Goal: Find specific page/section: Find specific page/section

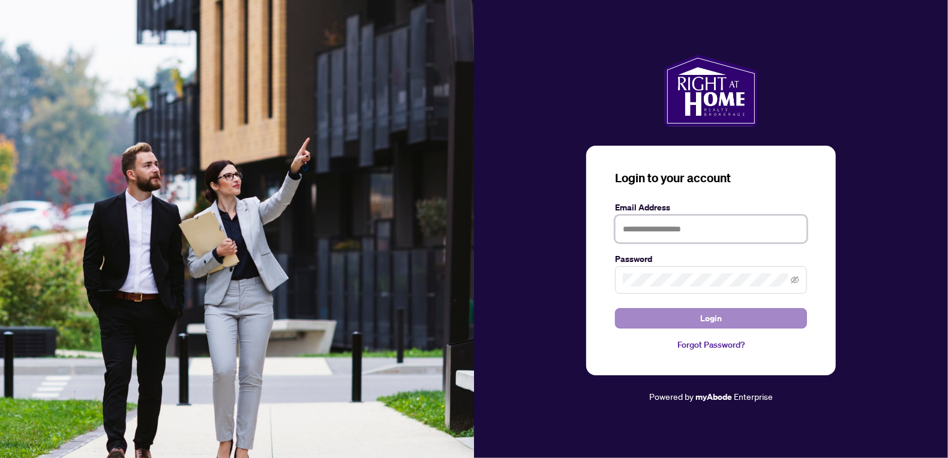
type input "**********"
click at [688, 322] on button "Login" at bounding box center [711, 318] width 192 height 20
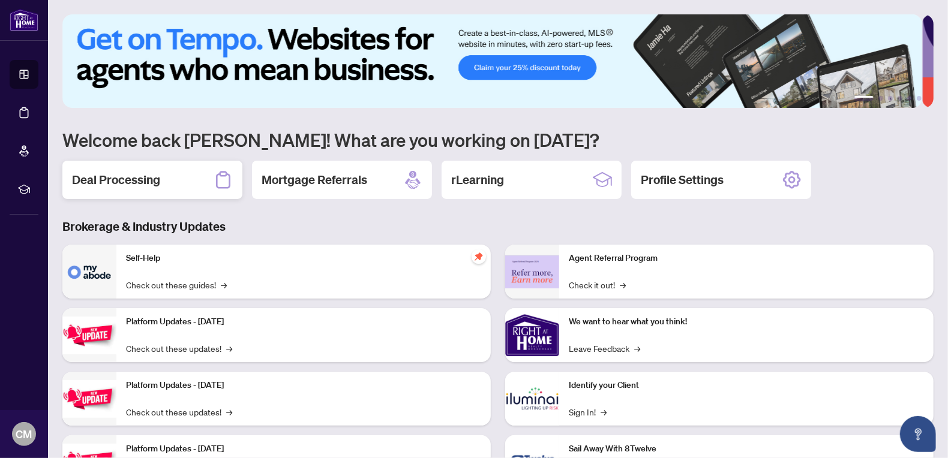
click at [94, 178] on h2 "Deal Processing" at bounding box center [116, 180] width 88 height 17
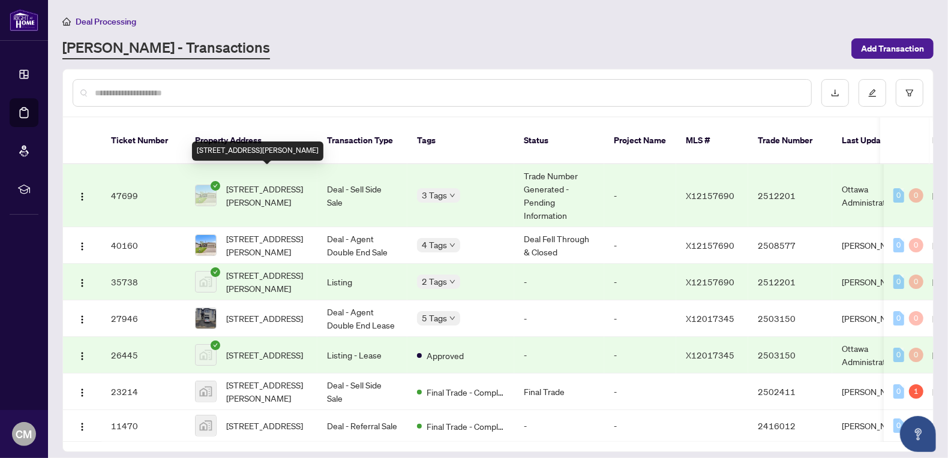
click at [255, 185] on span "[STREET_ADDRESS][PERSON_NAME]" at bounding box center [267, 195] width 82 height 26
click at [255, 185] on main "Deal Processing [PERSON_NAME] - Transactions Add Transaction Ticket Number Prop…" at bounding box center [498, 229] width 900 height 458
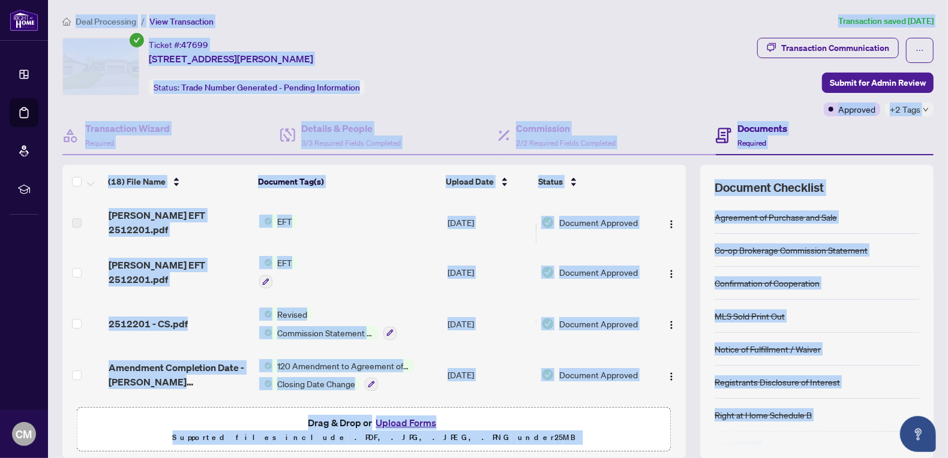
click at [334, 247] on td "EFT" at bounding box center [348, 273] width 188 height 52
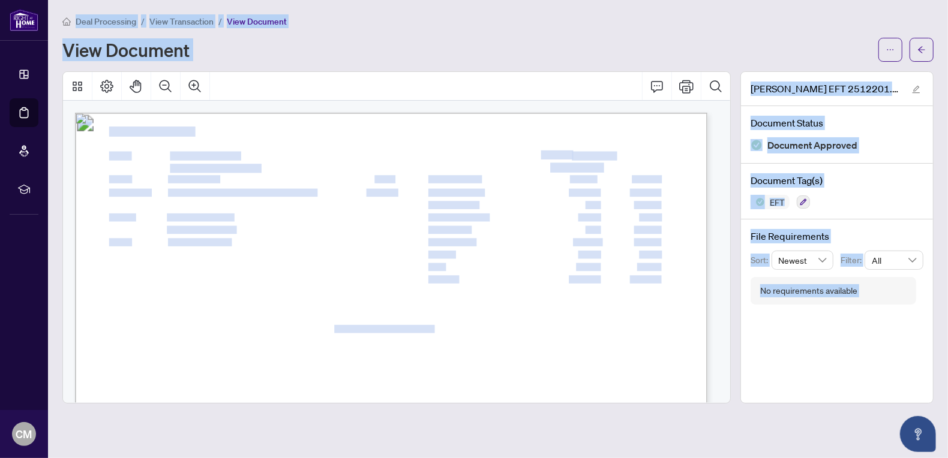
click at [112, 20] on span "Deal Processing" at bounding box center [106, 21] width 61 height 11
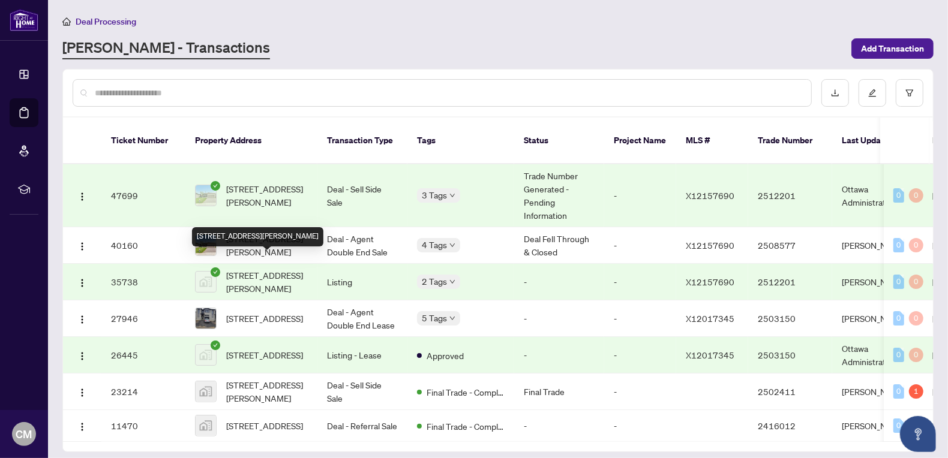
click at [268, 277] on span "[STREET_ADDRESS][PERSON_NAME]" at bounding box center [267, 282] width 82 height 26
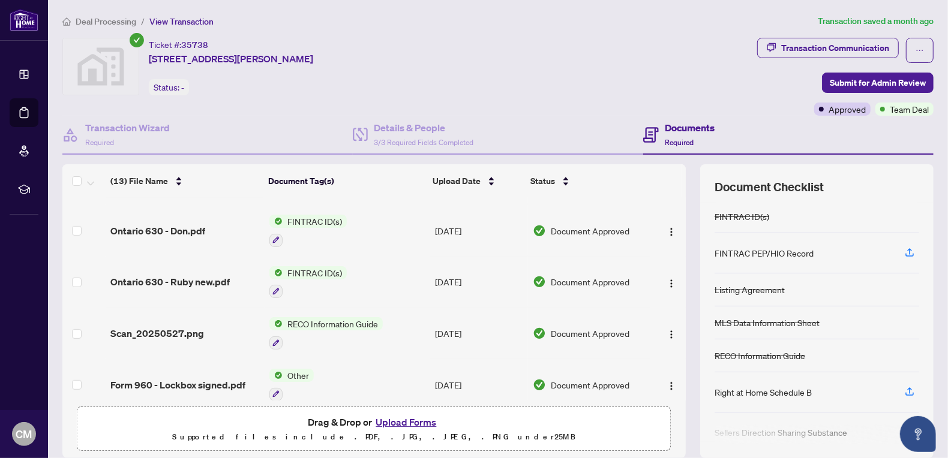
scroll to position [462, 0]
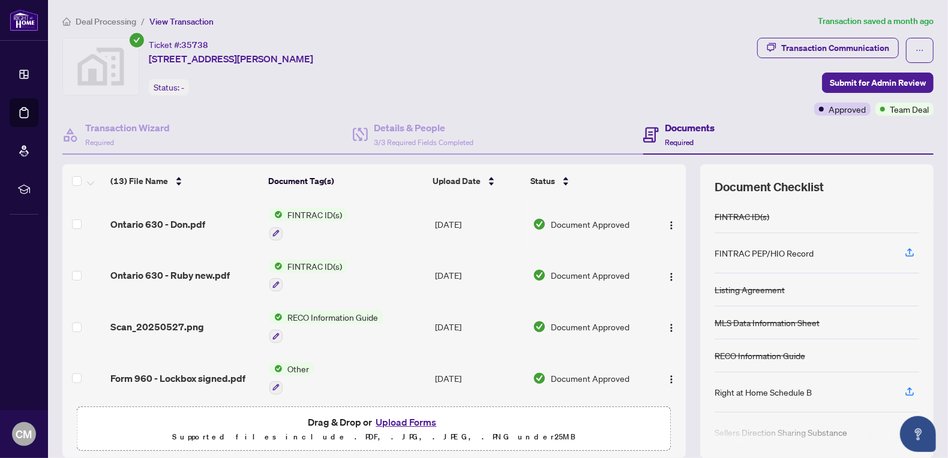
drag, startPoint x: 671, startPoint y: 367, endPoint x: 675, endPoint y: 277, distance: 89.5
click at [675, 277] on div "Scan_20250621 2.pdf MLS Print Out [DATE] Document Approved Scan_20250602_4 2 EX…" at bounding box center [374, 299] width 624 height 203
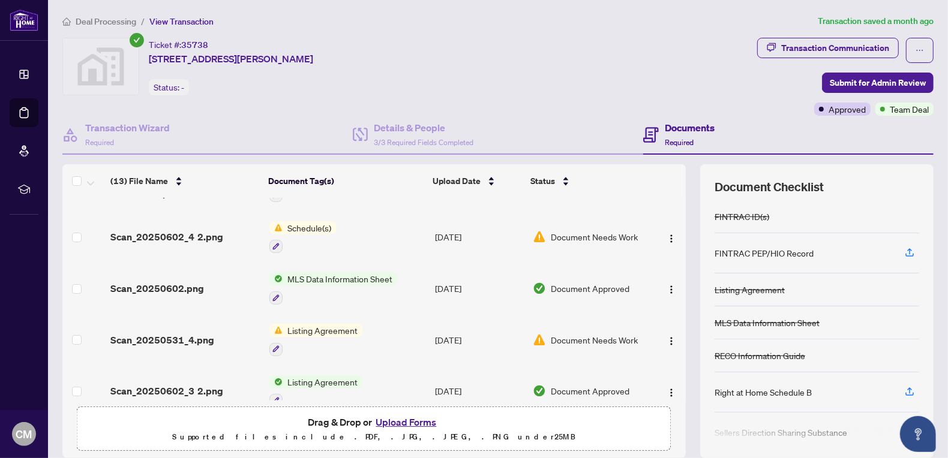
scroll to position [0, 0]
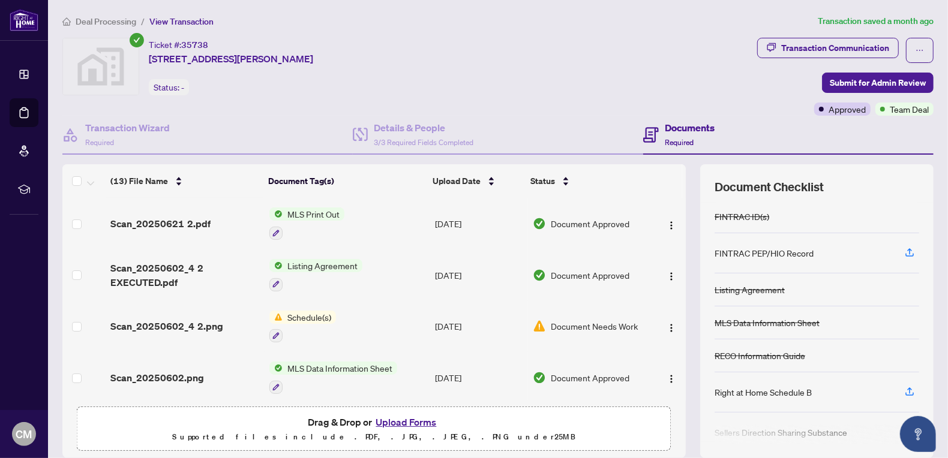
click at [311, 211] on span "MLS Print Out" at bounding box center [314, 214] width 62 height 13
click at [320, 265] on span "MLS Print Out" at bounding box center [302, 271] width 132 height 13
